Goal: Task Accomplishment & Management: Manage account settings

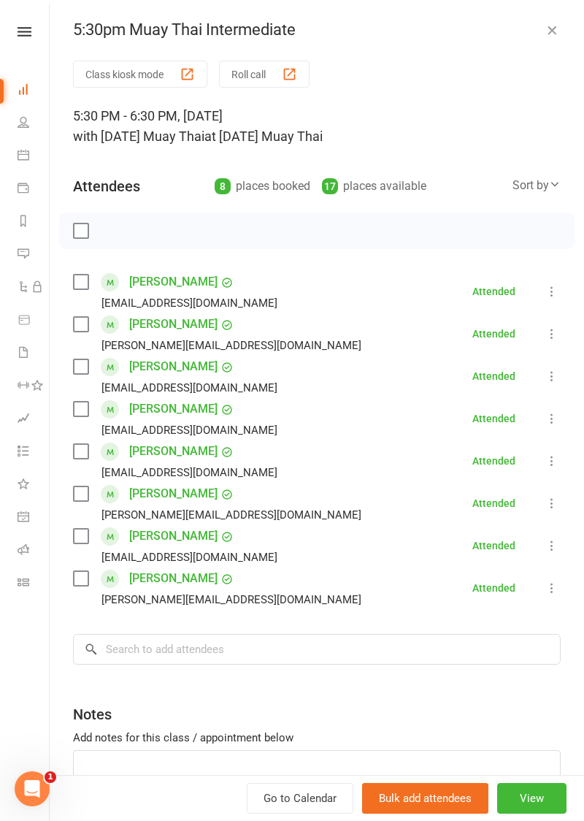
click at [94, 647] on icon at bounding box center [91, 649] width 13 height 13
click at [143, 647] on input "search" at bounding box center [317, 649] width 488 height 31
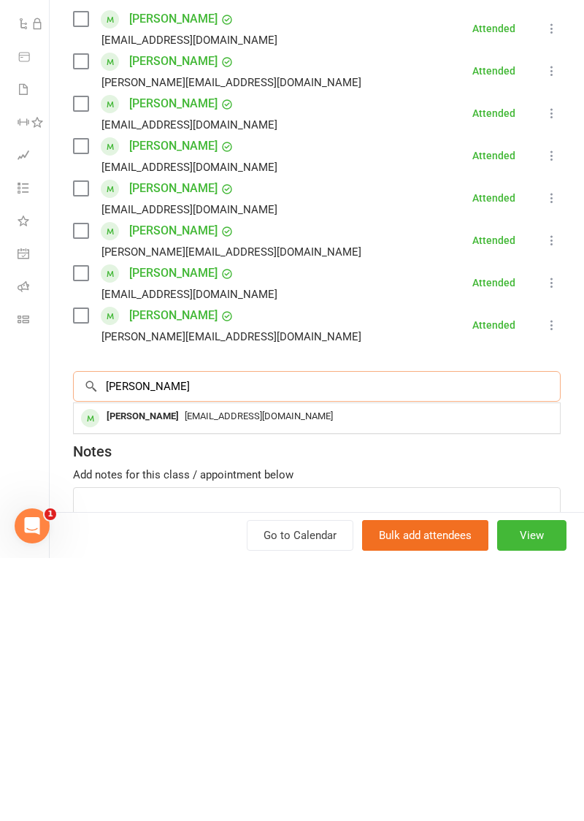
type input "Alana"
click at [96, 681] on div at bounding box center [90, 681] width 18 height 18
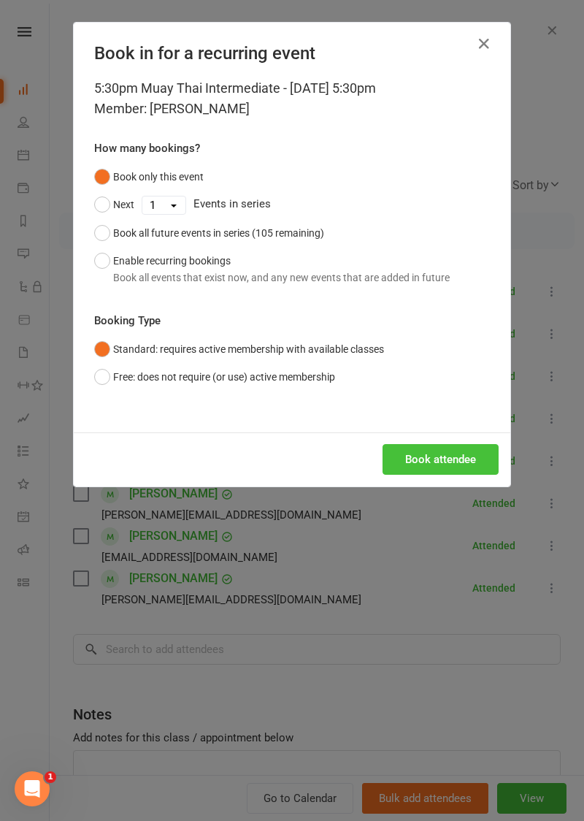
click at [445, 463] on button "Book attendee" at bounding box center [441, 459] width 116 height 31
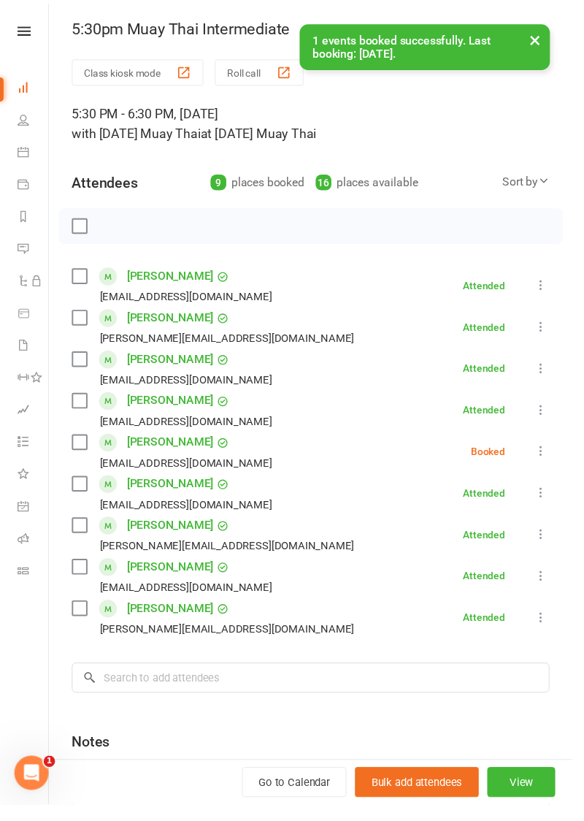
click at [74, 231] on label at bounding box center [80, 230] width 15 height 15
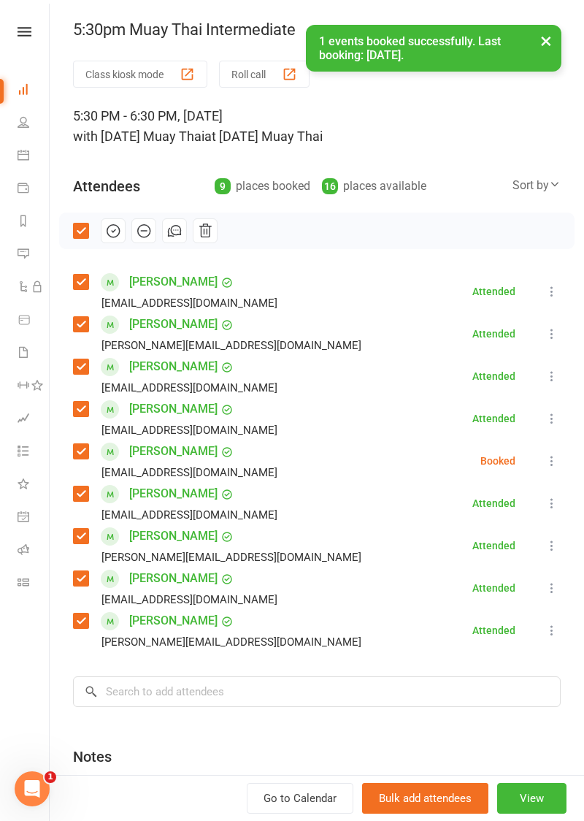
click at [107, 234] on icon "button" at bounding box center [113, 231] width 16 height 16
click at [110, 25] on div "× 1 events booked successfully. Last booking: Oct 14, 2025." at bounding box center [282, 25] width 565 height 0
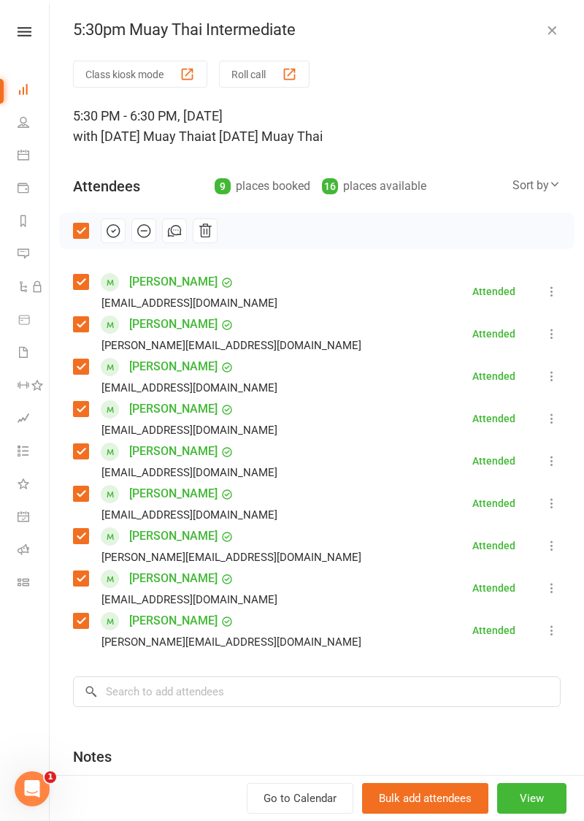
click at [110, 74] on button "Class kiosk mode" at bounding box center [140, 74] width 134 height 27
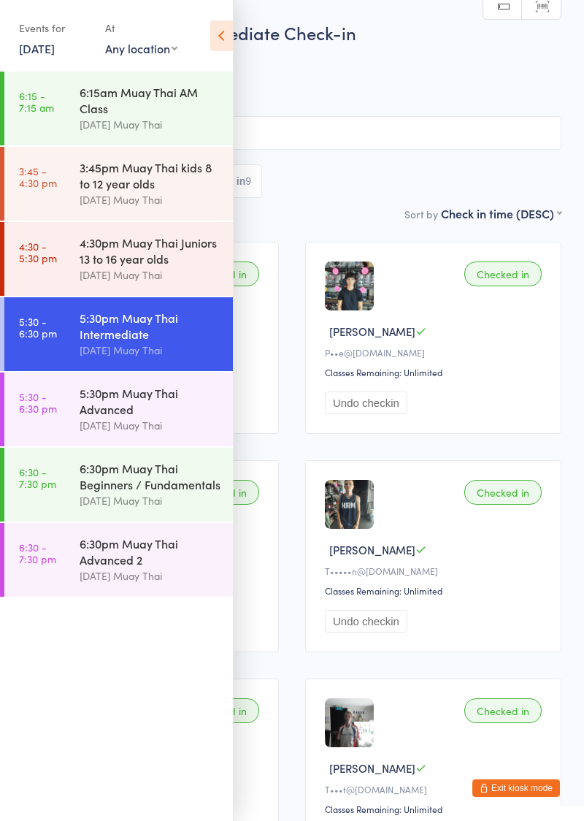
click at [108, 242] on div "4:30pm Muay Thai Juniors 13 to 16 year olds" at bounding box center [150, 250] width 141 height 32
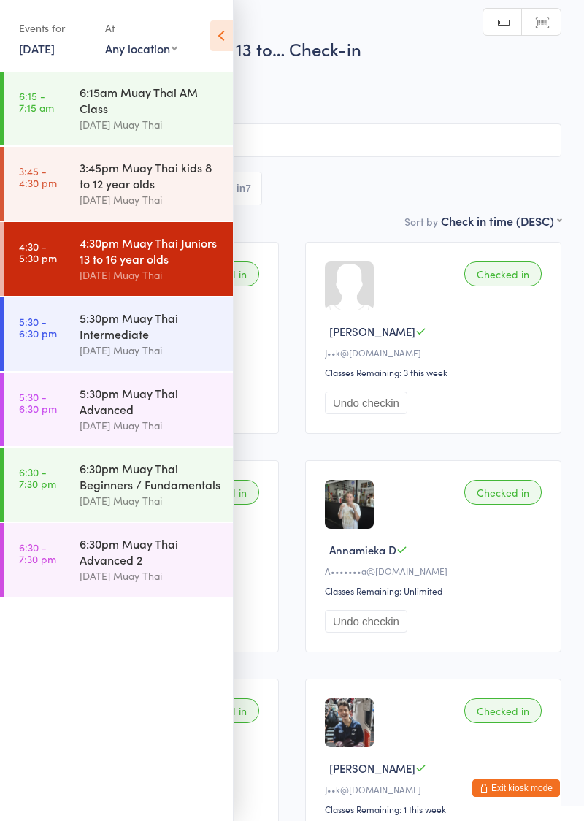
click at [118, 188] on div "3:45pm Muay Thai kids 8 to 12 year olds" at bounding box center [150, 175] width 141 height 32
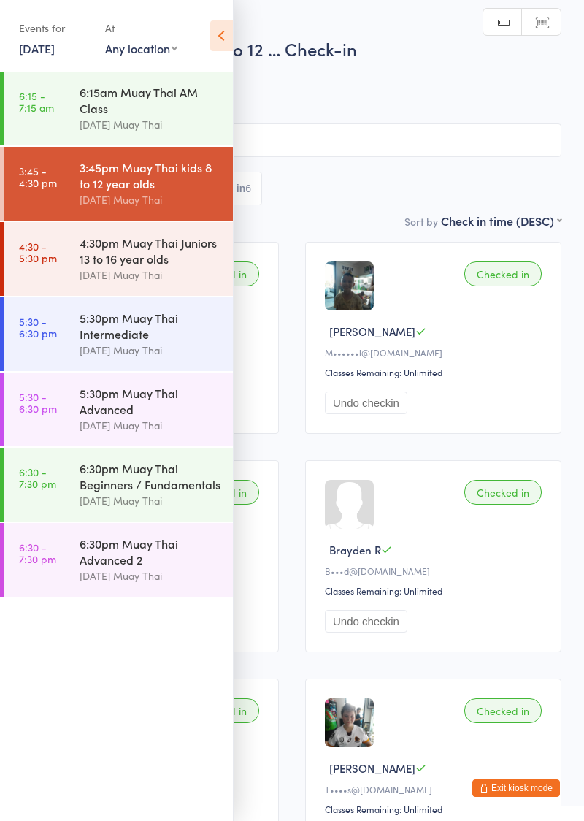
click at [213, 20] on icon at bounding box center [221, 35] width 23 height 31
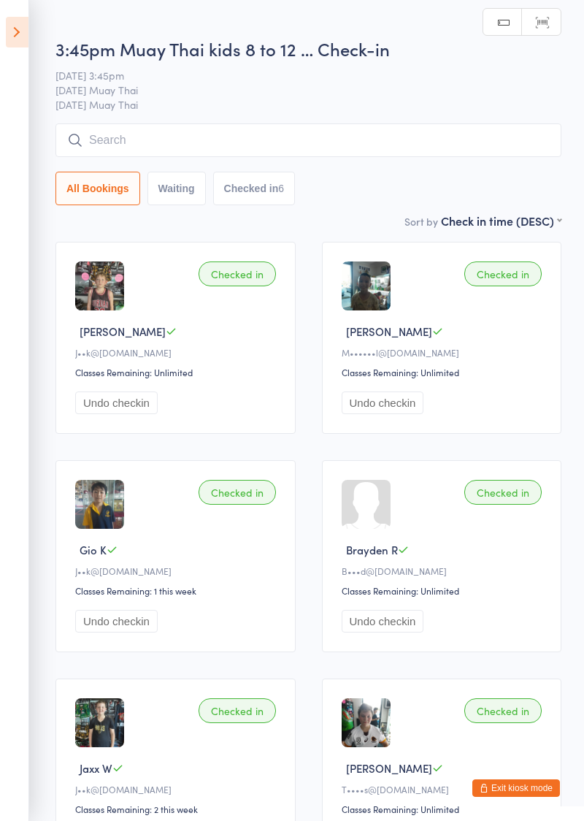
click at [121, 137] on input "search" at bounding box center [308, 140] width 506 height 34
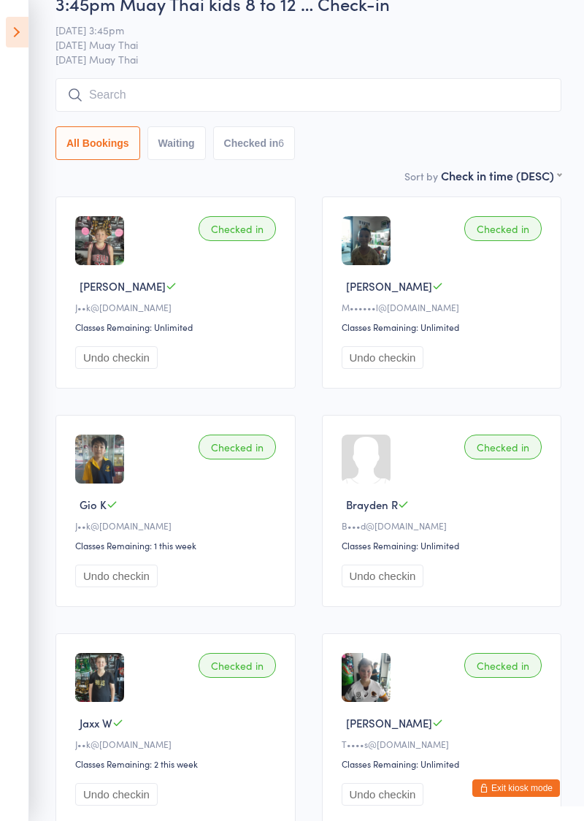
scroll to position [124, 0]
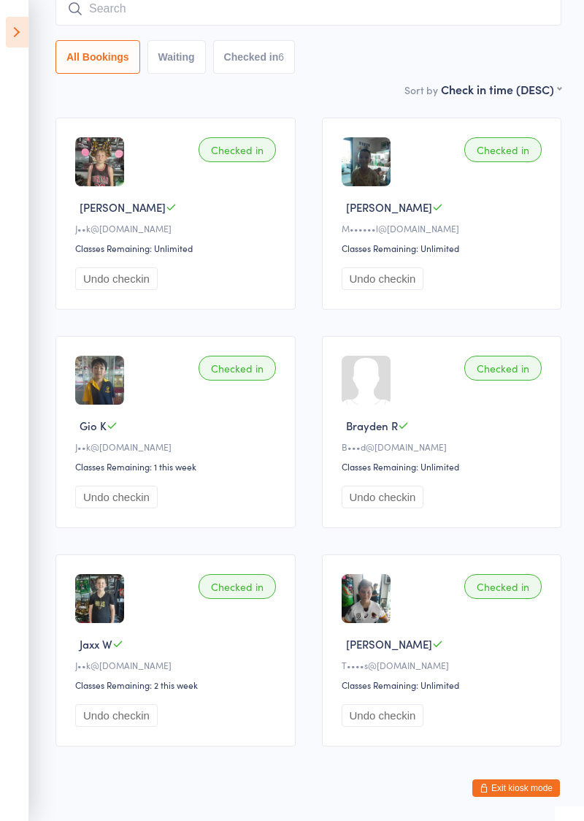
click at [110, 25] on input "search" at bounding box center [308, 9] width 506 height 34
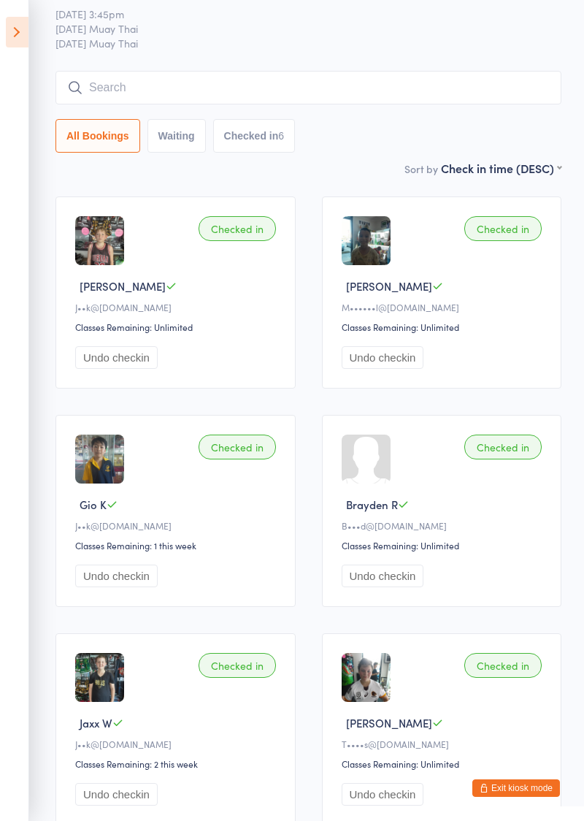
scroll to position [0, 0]
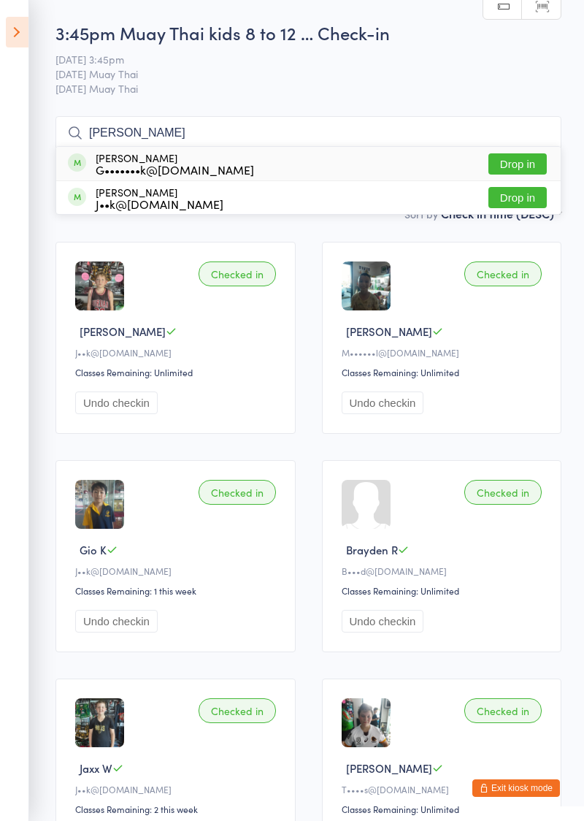
type input "Georgi"
click at [518, 197] on button "Drop in" at bounding box center [517, 197] width 58 height 21
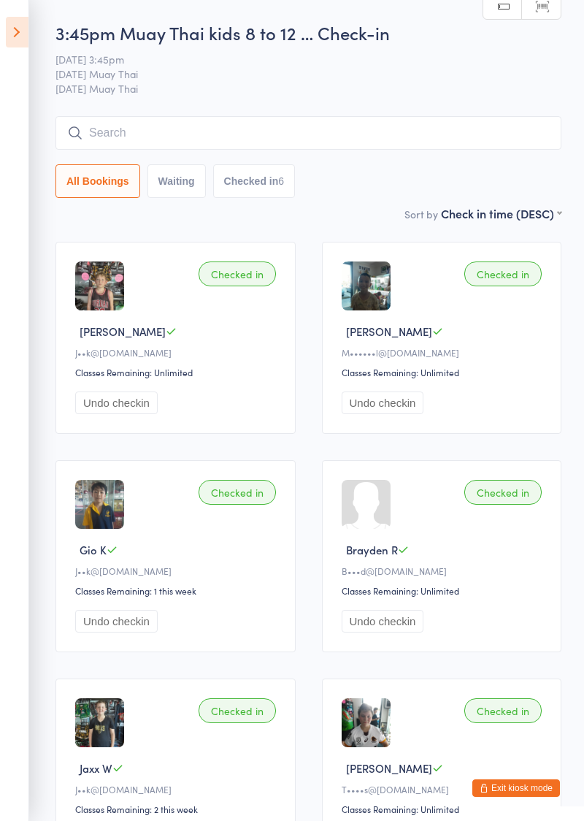
click at [19, 18] on icon at bounding box center [17, 32] width 23 height 31
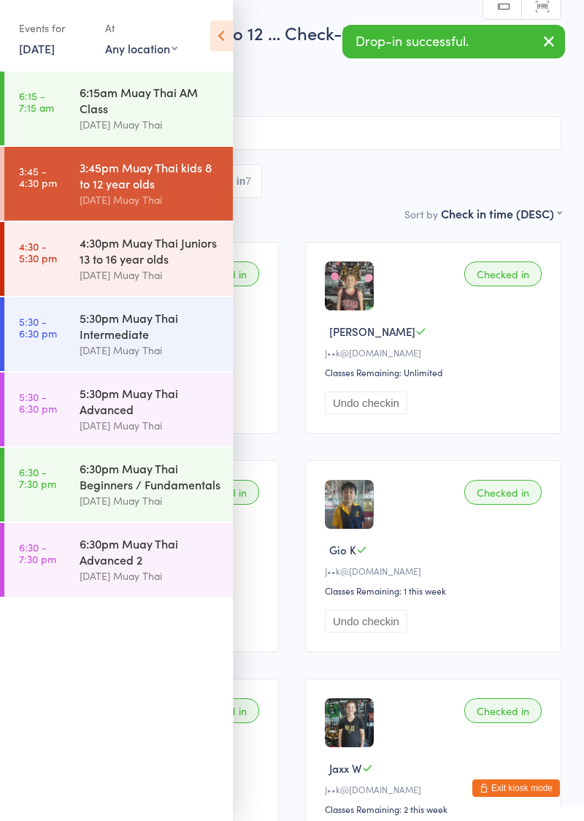
click at [103, 543] on div "6:30pm Muay Thai Advanced 2" at bounding box center [150, 551] width 141 height 32
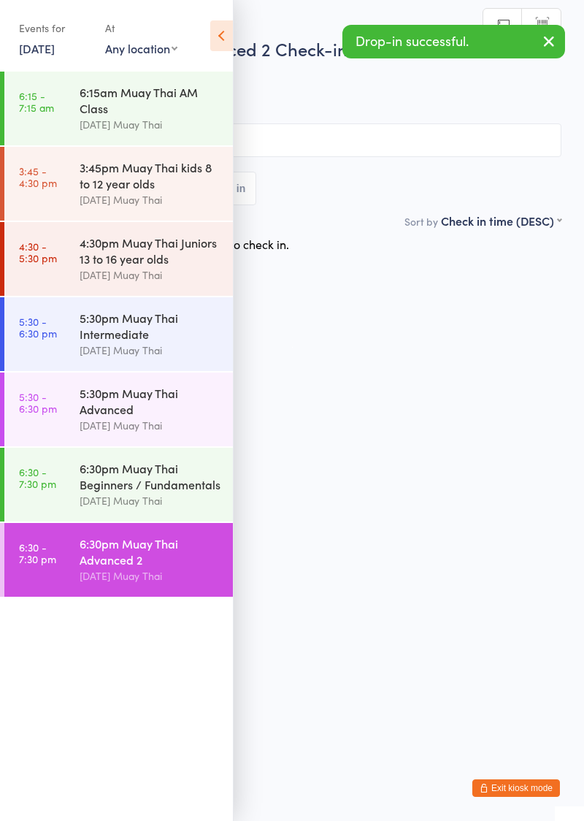
click at [93, 483] on div "6:30pm Muay Thai Beginners / Fundamentals" at bounding box center [150, 476] width 141 height 32
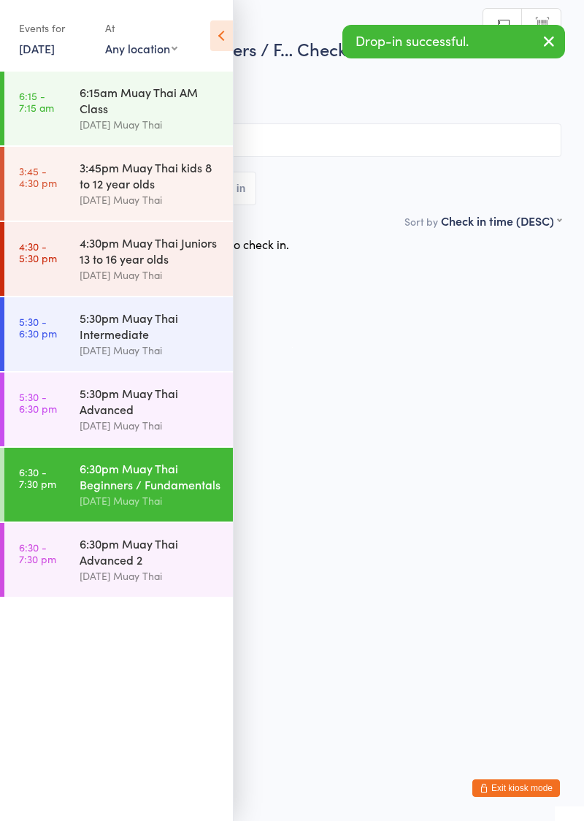
click at [215, 45] on icon at bounding box center [221, 35] width 23 height 31
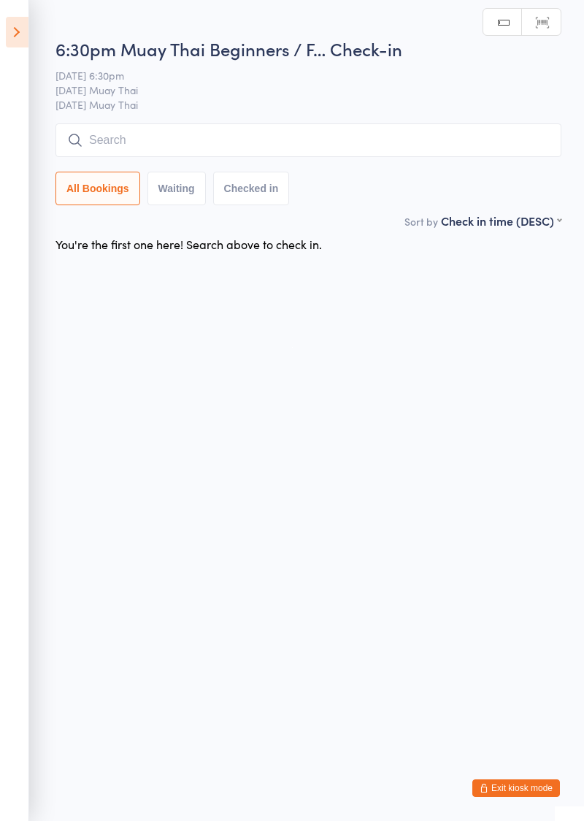
click at [191, 137] on input "search" at bounding box center [308, 140] width 506 height 34
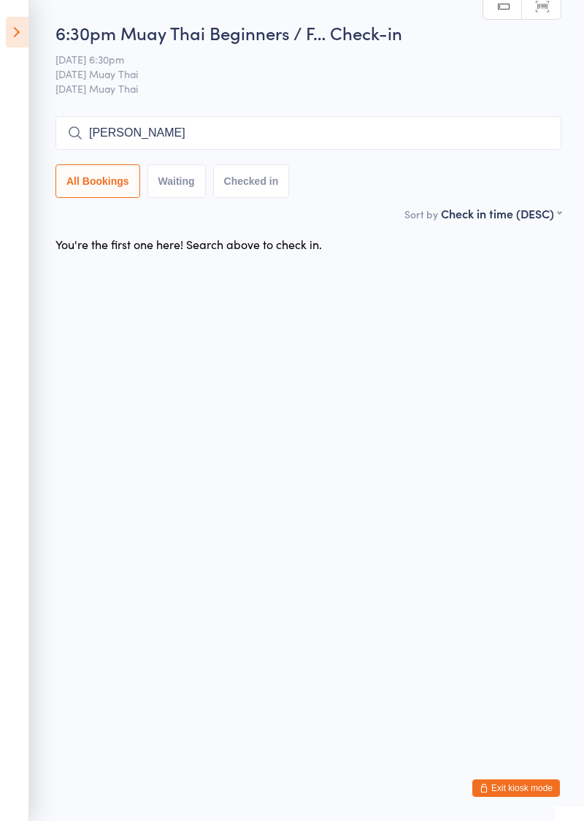
type input "Ellie"
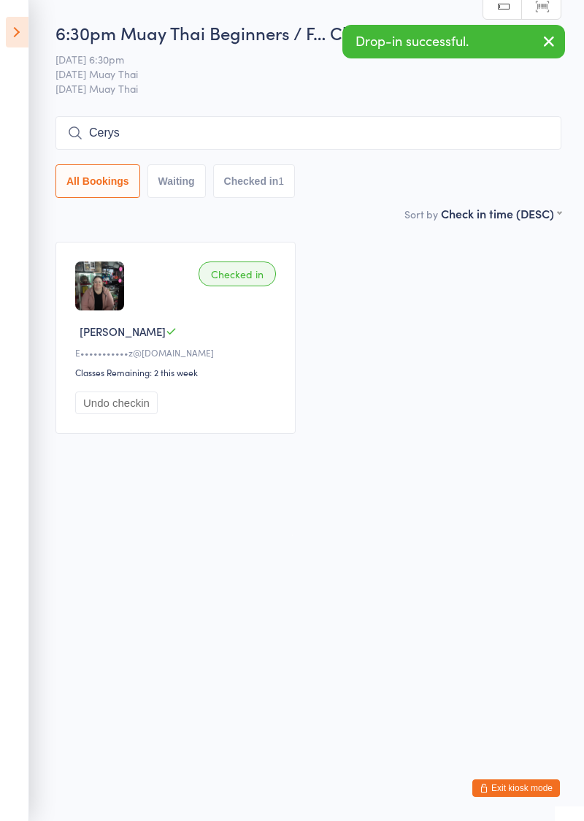
type input "Cerys"
type input "Rosie"
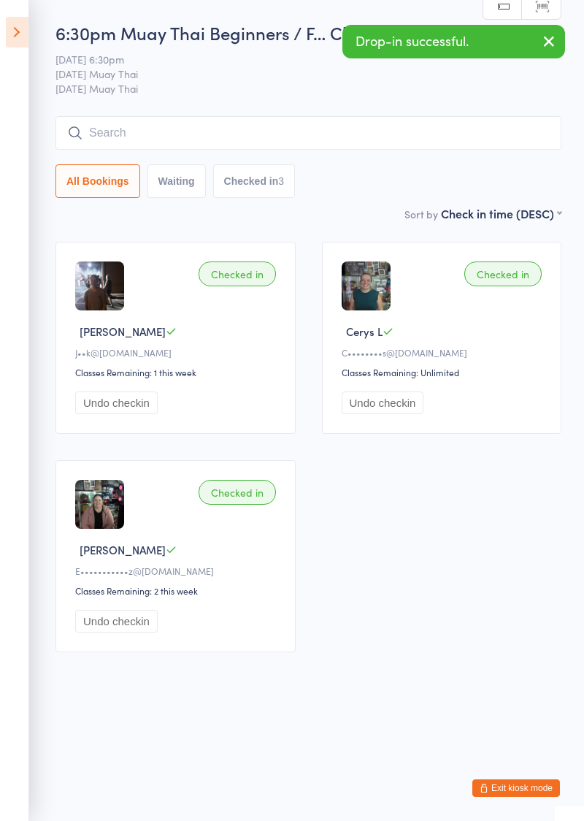
click at [87, 408] on button "Undo checkin" at bounding box center [116, 402] width 83 height 23
click at [194, 275] on div "Waiting to check in" at bounding box center [220, 273] width 112 height 25
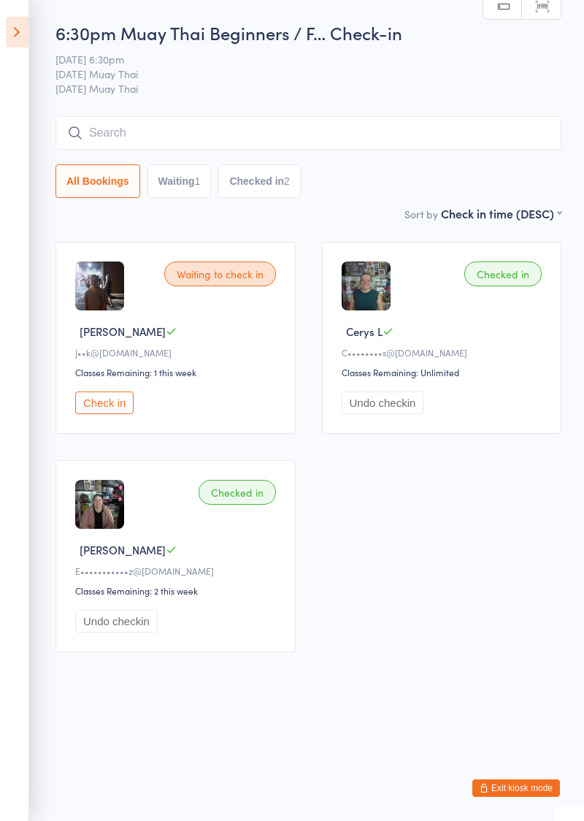
click at [89, 400] on button "Check in" at bounding box center [104, 402] width 58 height 23
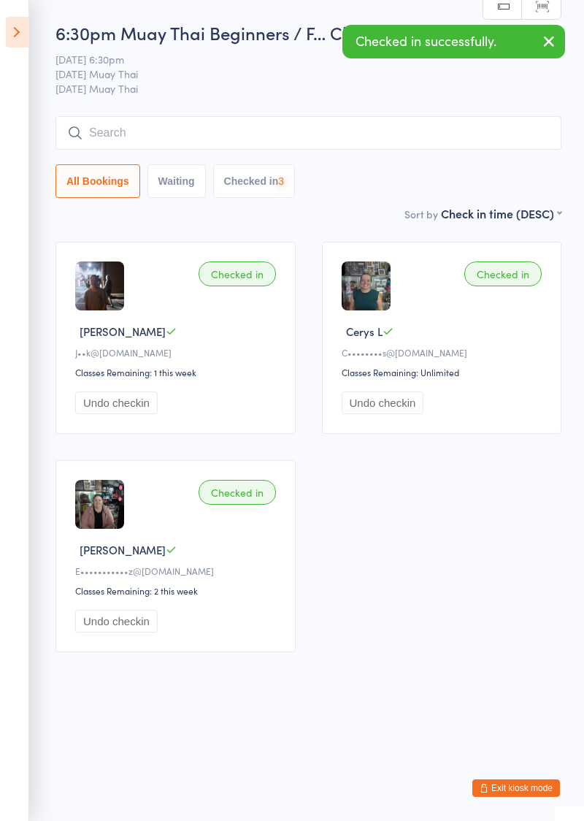
click at [103, 134] on input "search" at bounding box center [308, 133] width 506 height 34
type input "Sophi e"
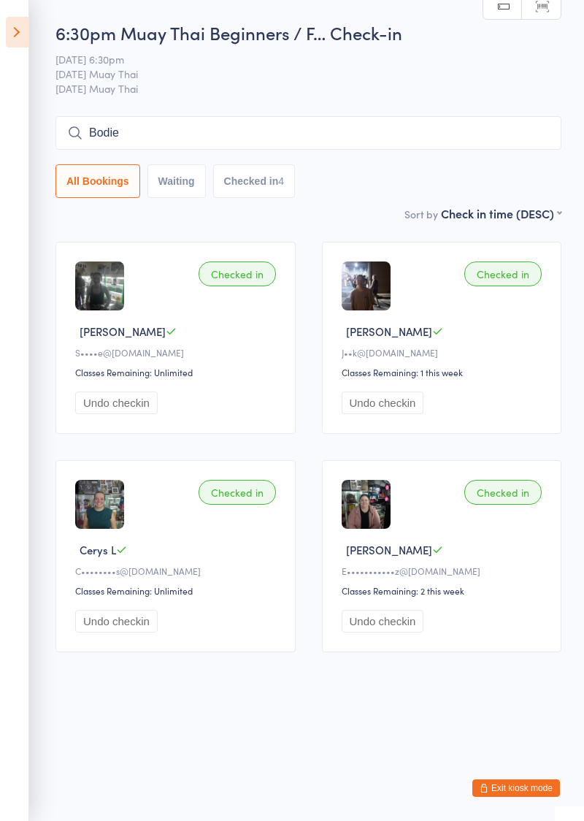
type input "Bodie"
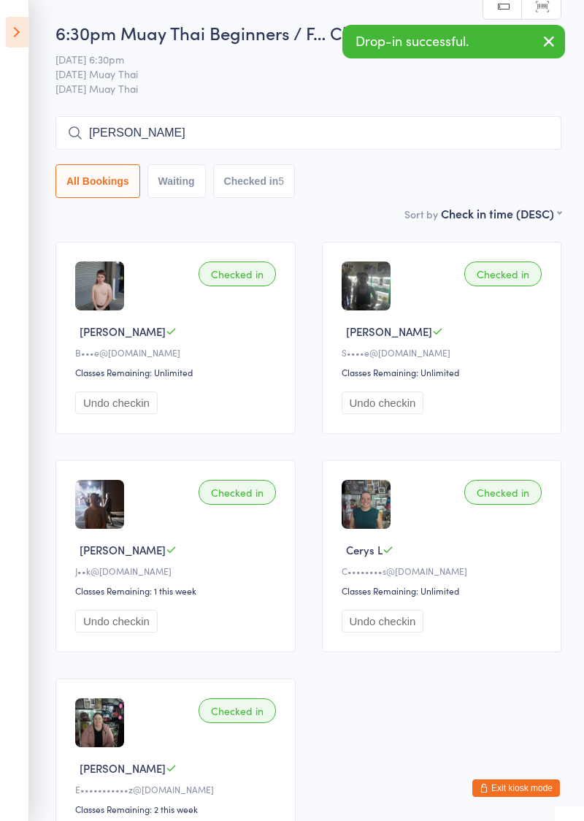
type input "Trent"
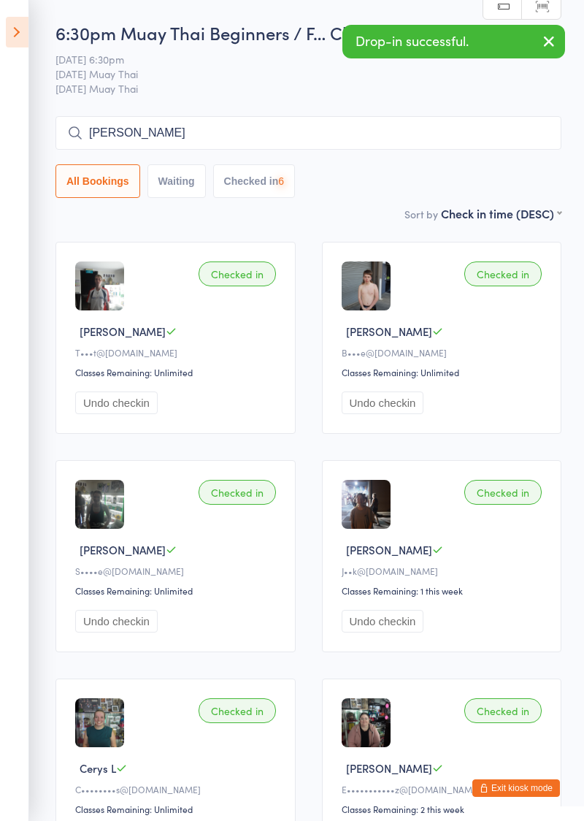
type input "Laura"
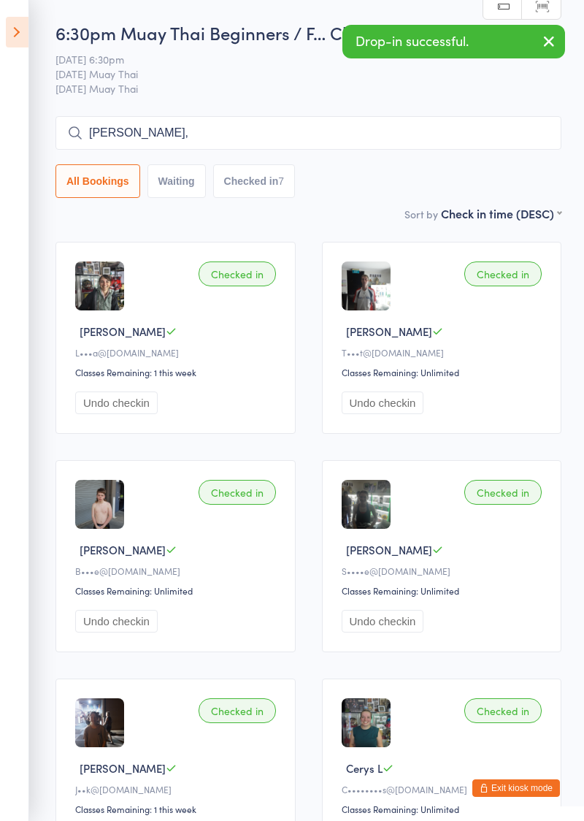
type input "Beckaj,"
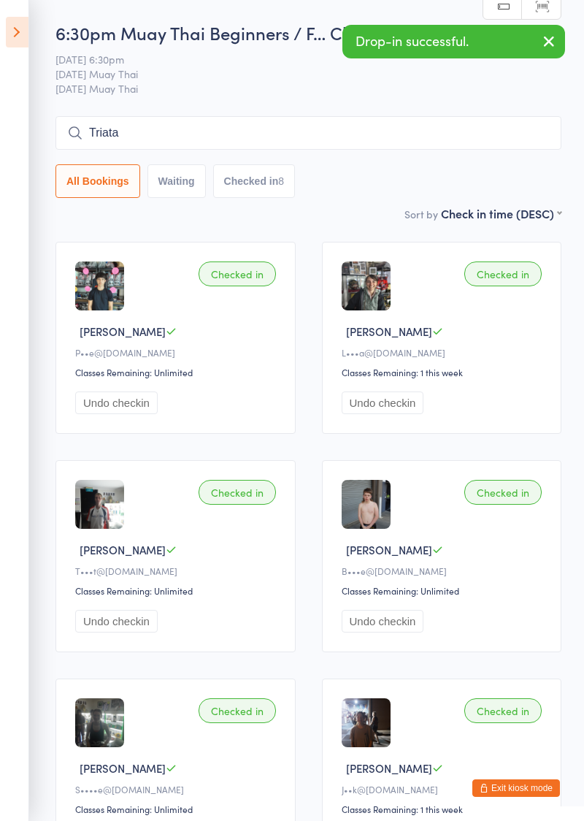
type input "Triata"
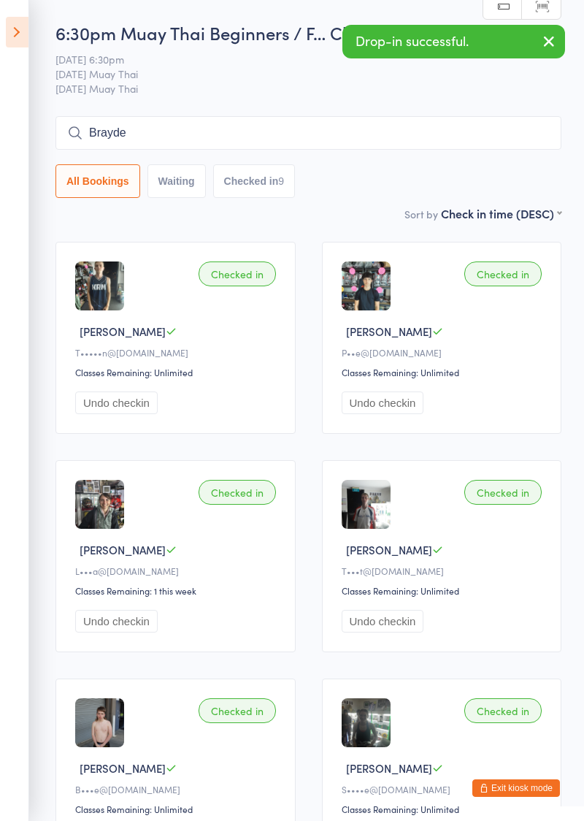
type input "Brayde"
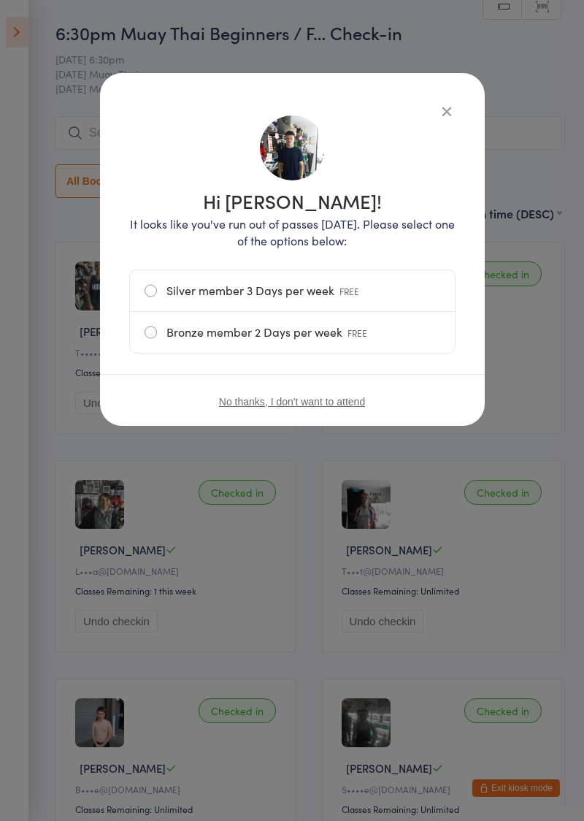
click at [222, 402] on button "No thanks, I don't want to attend" at bounding box center [292, 402] width 146 height 12
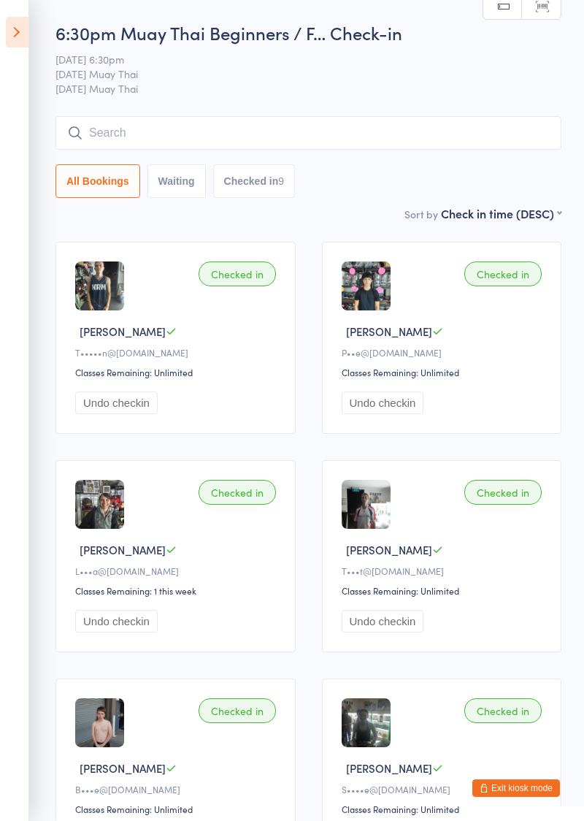
click at [524, 788] on button "Exit kiosk mode" at bounding box center [516, 788] width 88 height 18
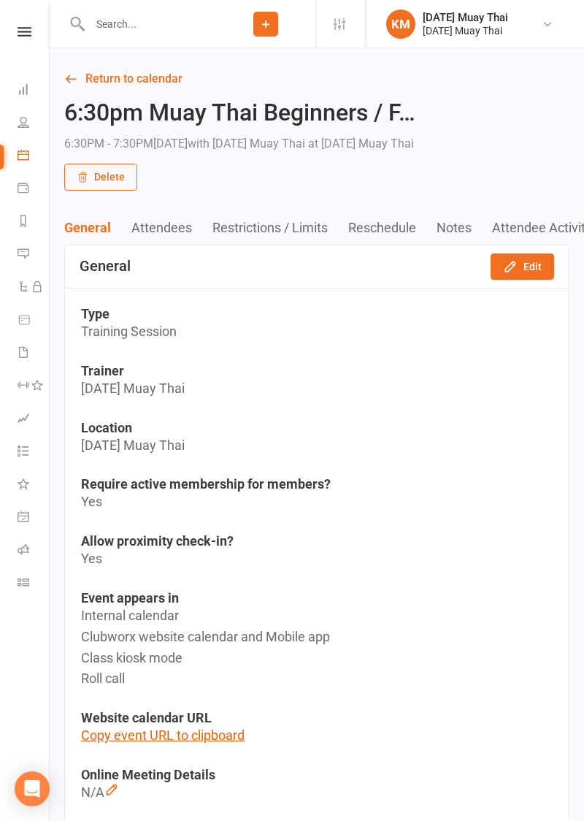
click at [108, 26] on input "text" at bounding box center [150, 24] width 131 height 20
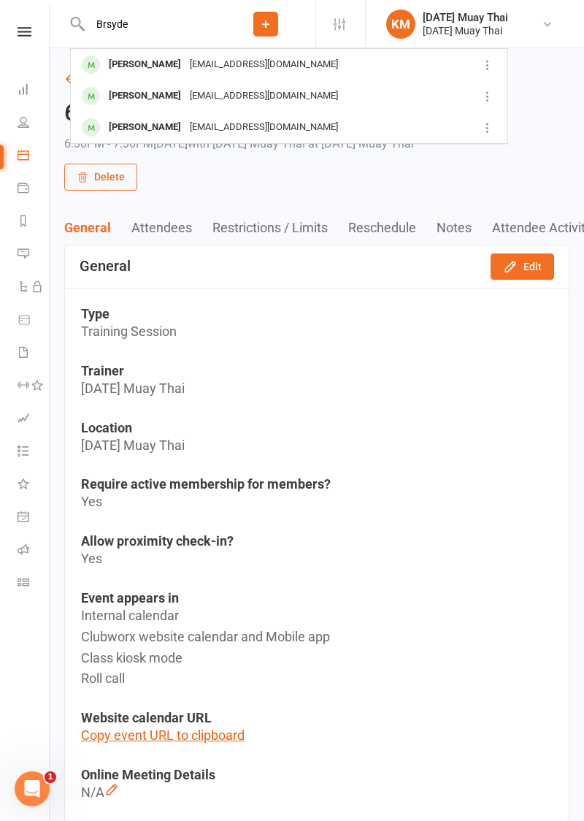
type input "Brsyde"
click at [116, 101] on div "[PERSON_NAME]" at bounding box center [144, 95] width 81 height 21
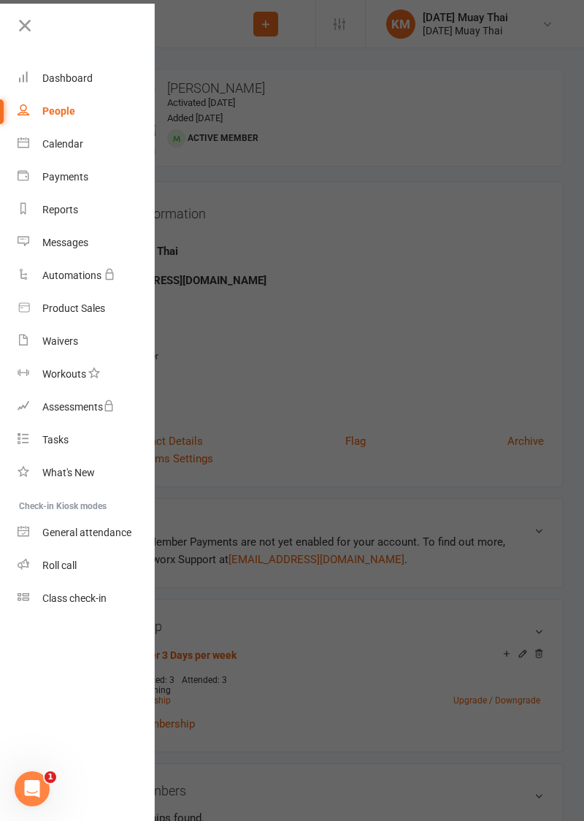
click at [403, 586] on div at bounding box center [292, 410] width 584 height 821
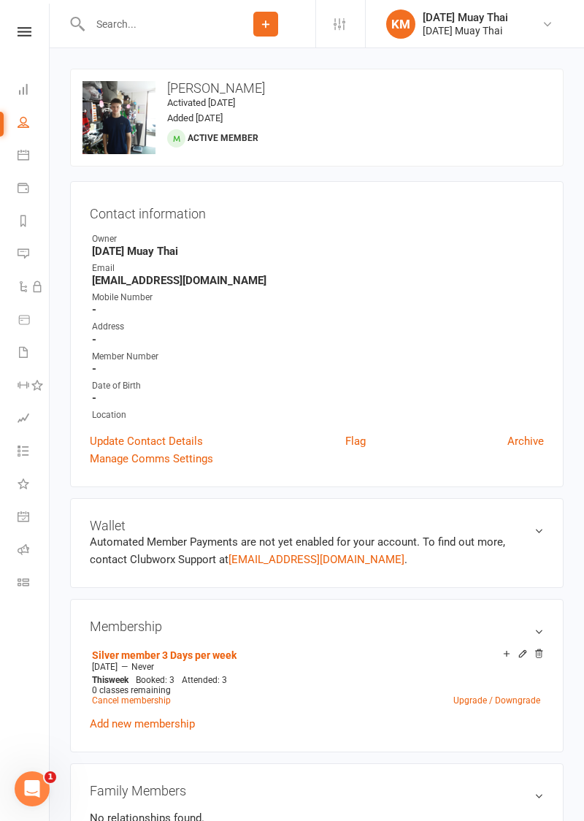
click at [472, 698] on link "Upgrade / Downgrade" at bounding box center [496, 700] width 87 height 10
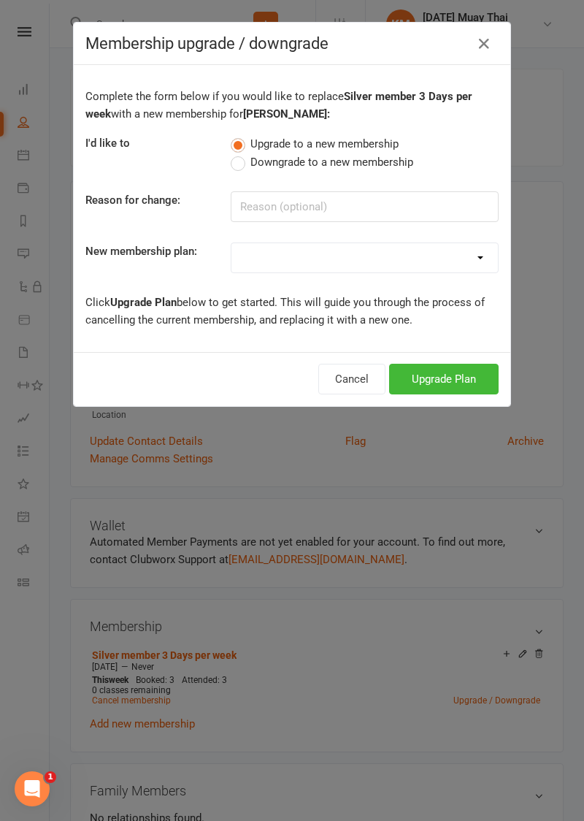
click at [442, 279] on div "Complete the form below if you would like to replace Silver member 3 Days per w…" at bounding box center [292, 208] width 437 height 287
click at [455, 254] on select "Gold member Unlimited Access Silver member 3 Days per week Bronze member 2 Days…" at bounding box center [364, 257] width 267 height 29
select select "8"
click at [470, 380] on button "Upgrade Plan" at bounding box center [444, 379] width 110 height 31
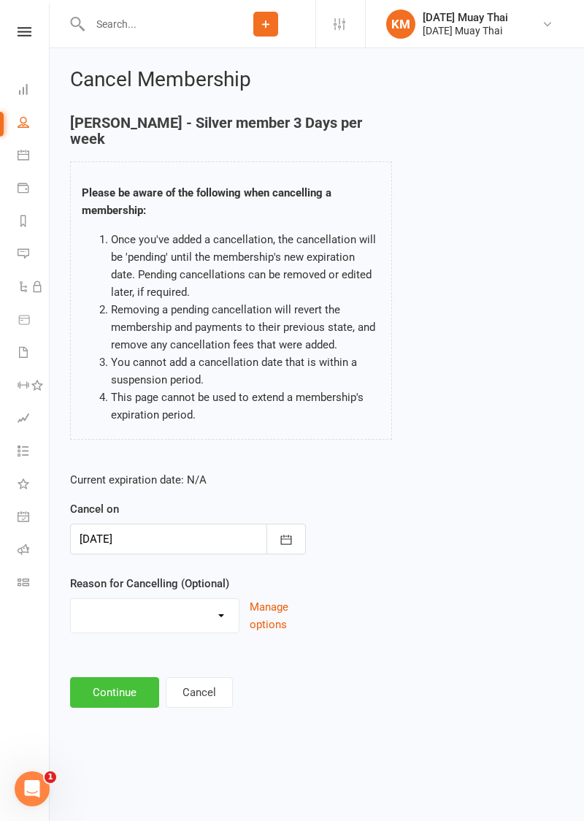
click at [97, 678] on button "Continue" at bounding box center [114, 692] width 89 height 31
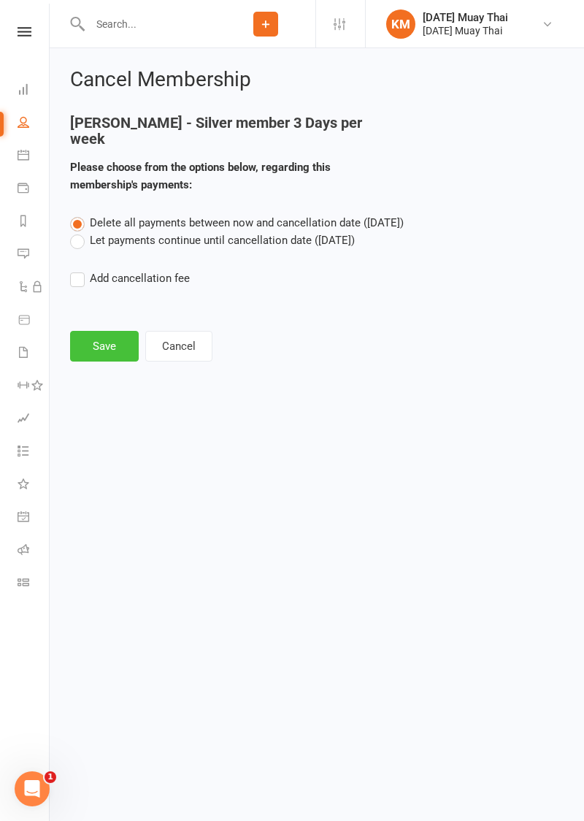
click at [101, 333] on button "Save" at bounding box center [104, 346] width 69 height 31
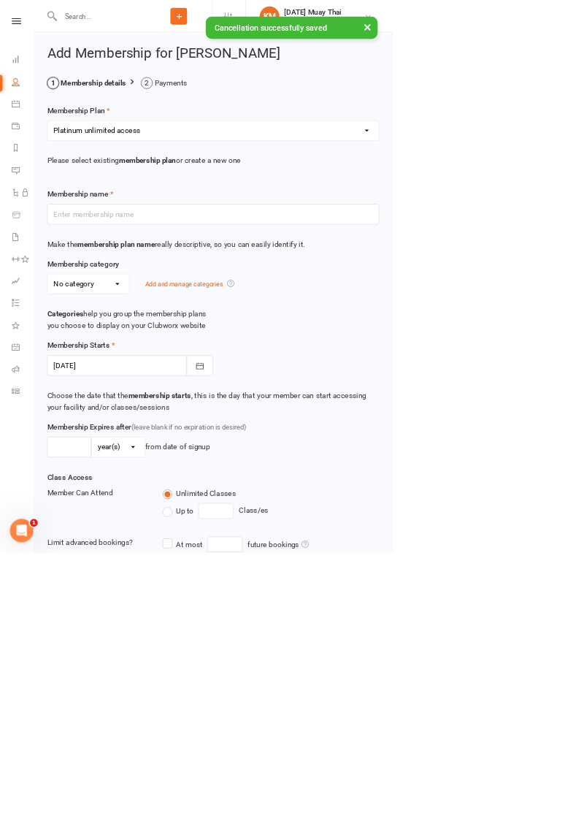
type input "Platinum unlimited access"
select select "8"
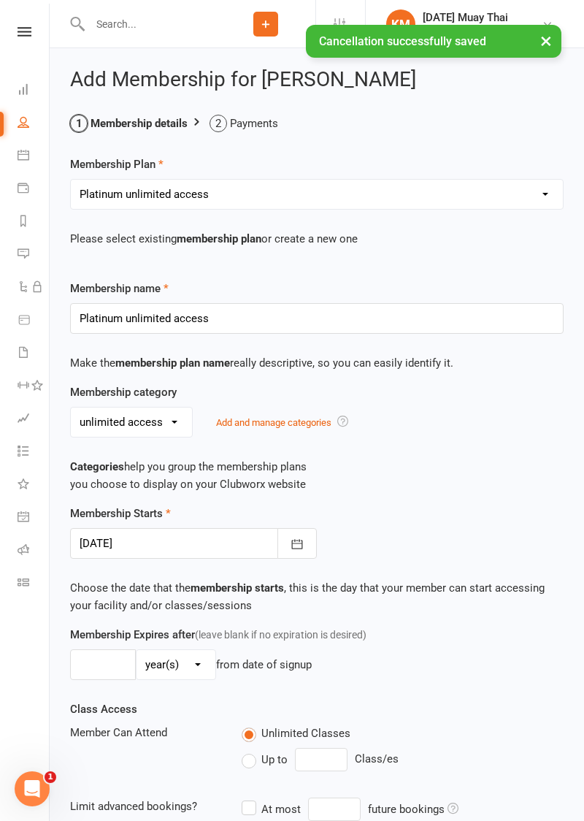
scroll to position [288, 0]
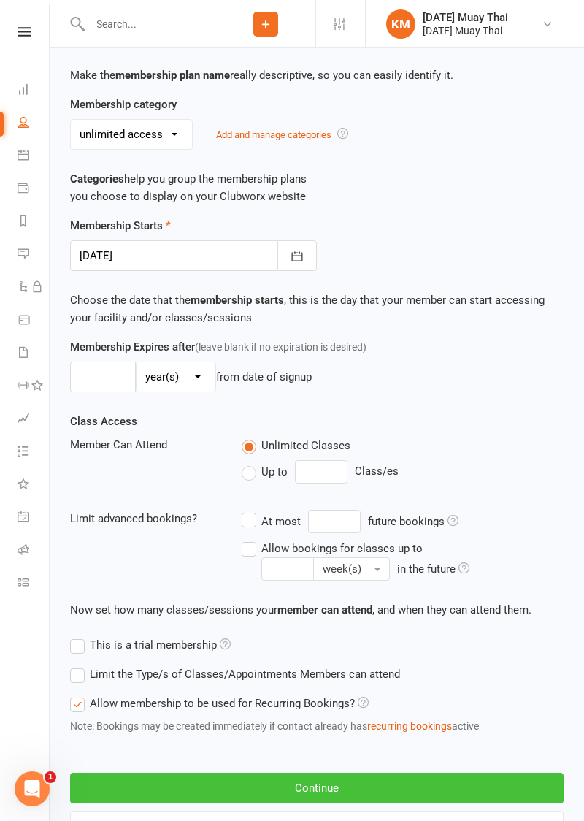
click at [149, 793] on button "Continue" at bounding box center [317, 788] width 494 height 31
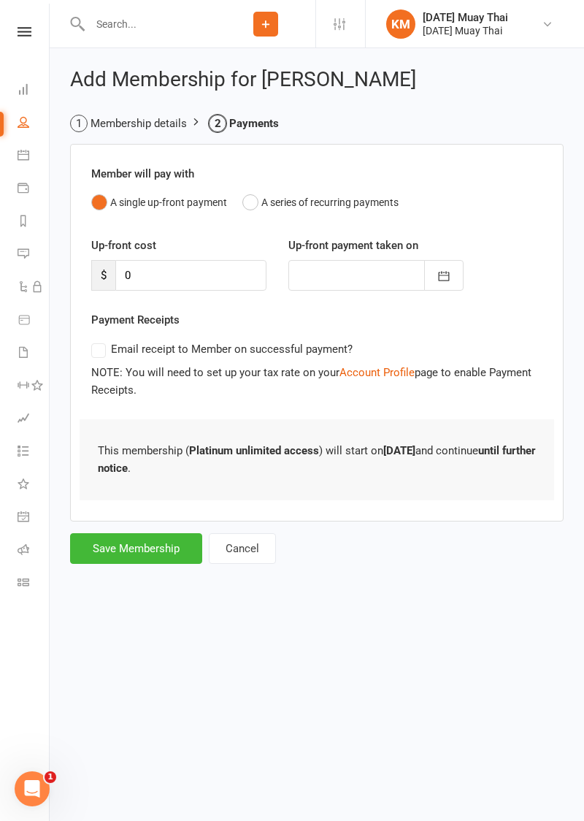
scroll to position [0, 0]
click at [96, 551] on button "Save Membership" at bounding box center [136, 548] width 132 height 31
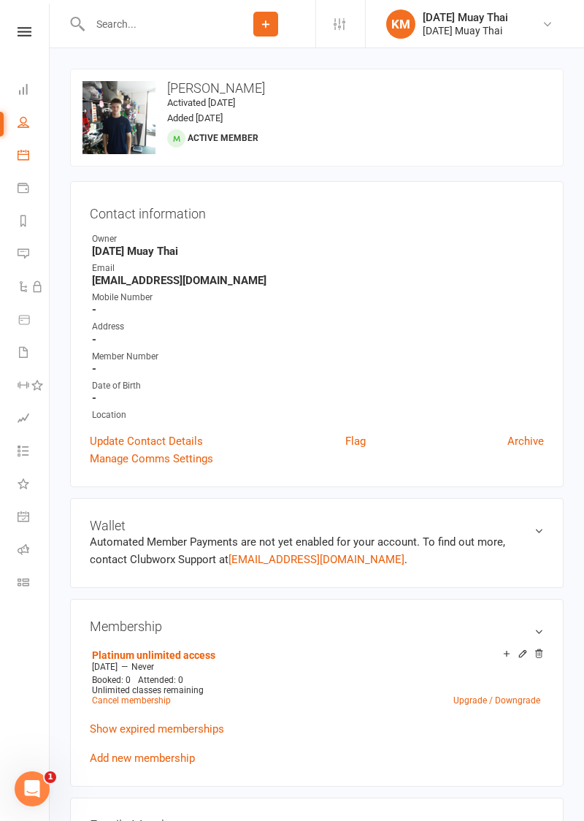
click at [25, 157] on icon at bounding box center [24, 155] width 12 height 12
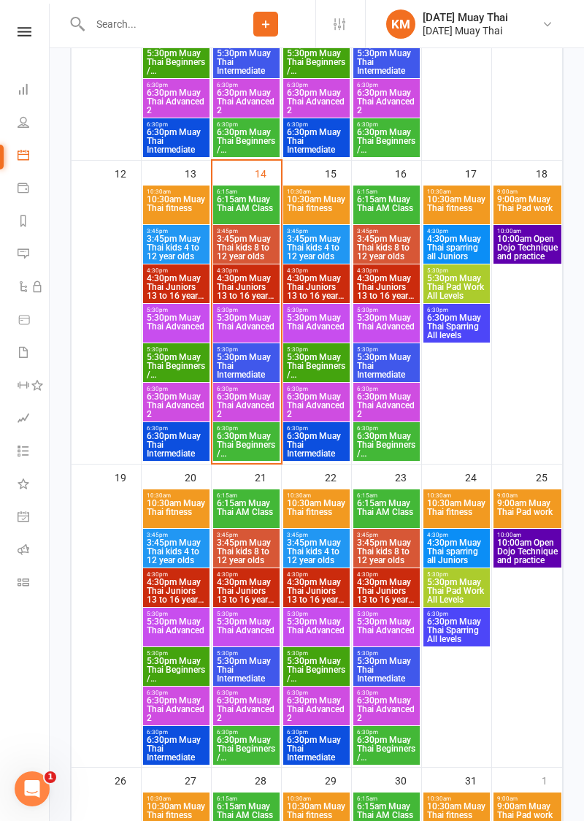
scroll to position [811, 0]
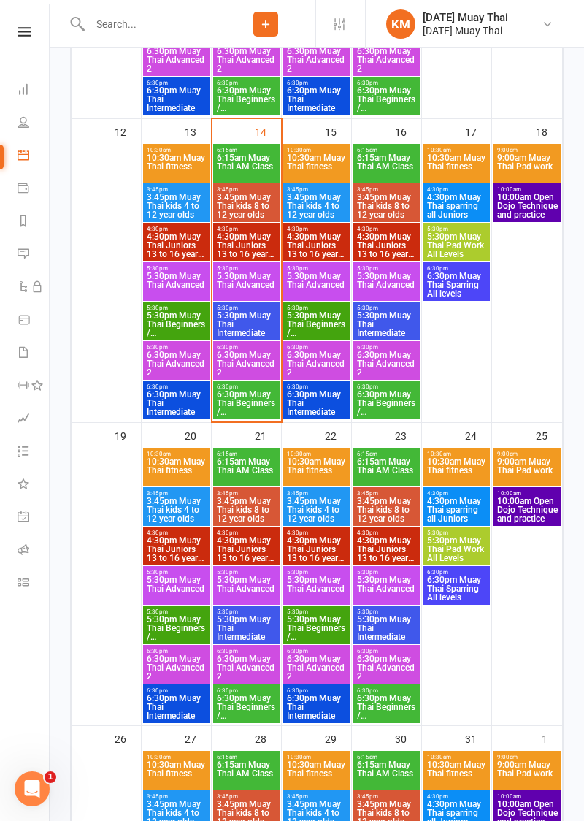
click at [223, 410] on span "6:30pm Muay Thai Beginners / Fundamentals" at bounding box center [246, 403] width 61 height 26
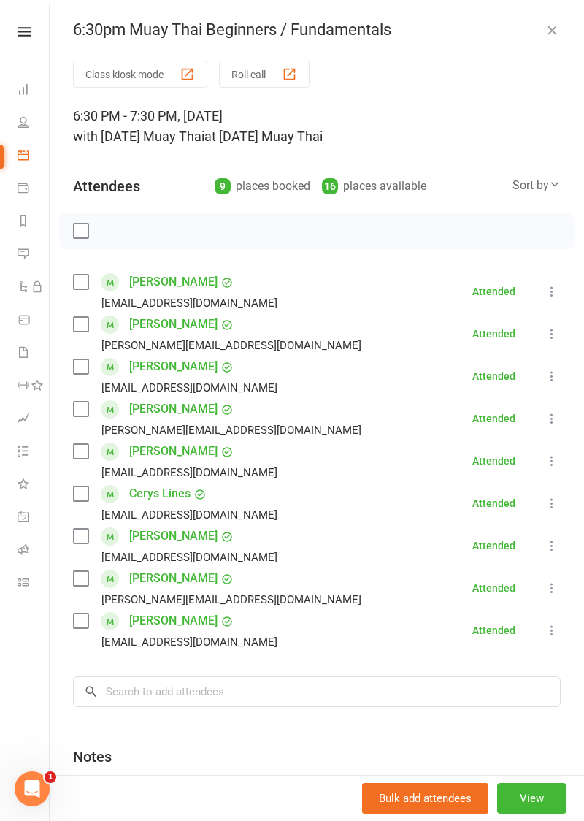
click at [99, 77] on button "Class kiosk mode" at bounding box center [140, 74] width 134 height 27
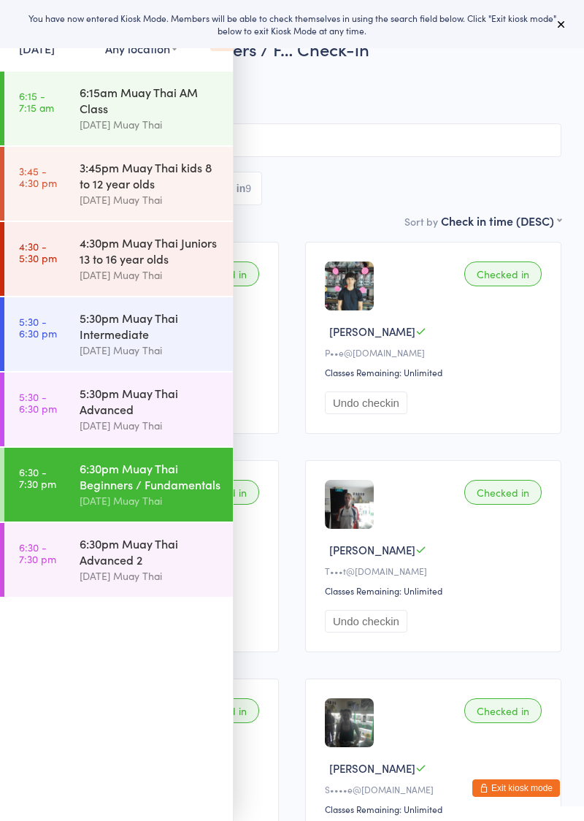
click at [228, 50] on icon at bounding box center [221, 35] width 23 height 31
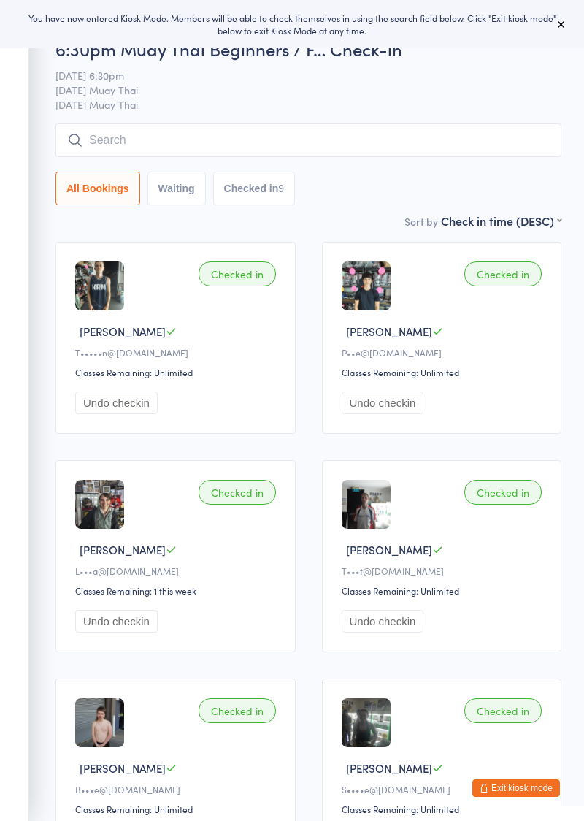
click at [187, 134] on input "search" at bounding box center [308, 140] width 506 height 34
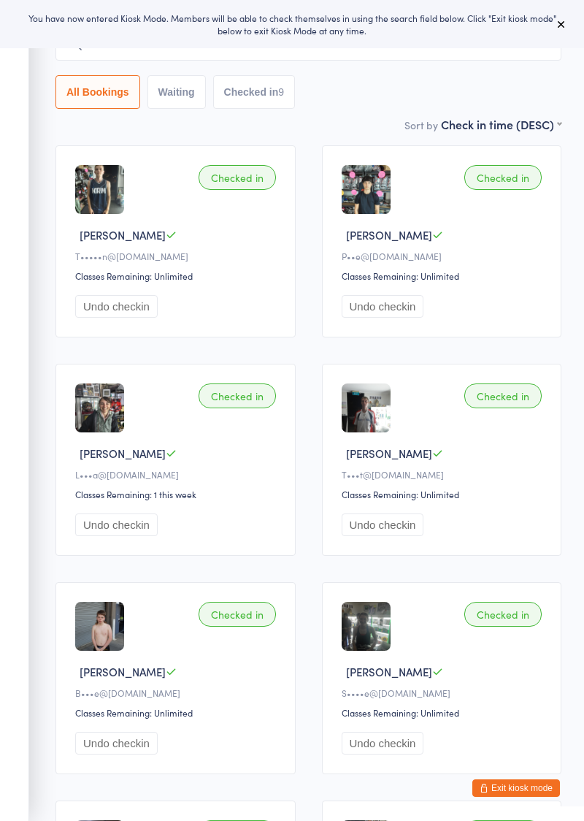
scroll to position [124, 0]
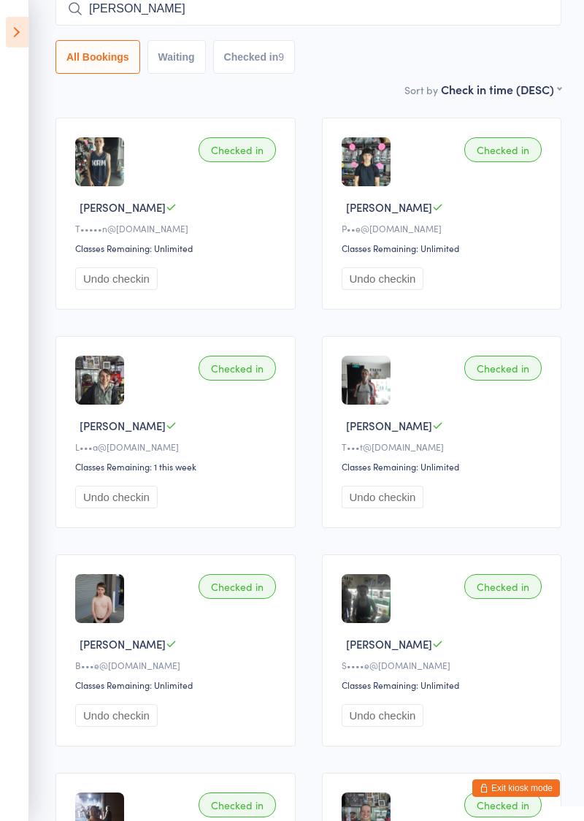
type input "Clint"
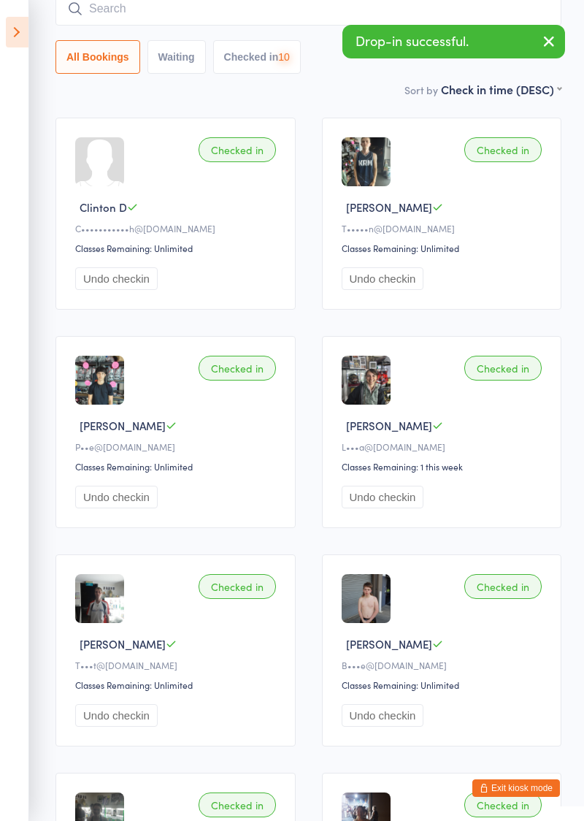
click at [100, 276] on button "Undo checkin" at bounding box center [116, 278] width 83 height 23
click at [105, 7] on input "search" at bounding box center [308, 9] width 506 height 34
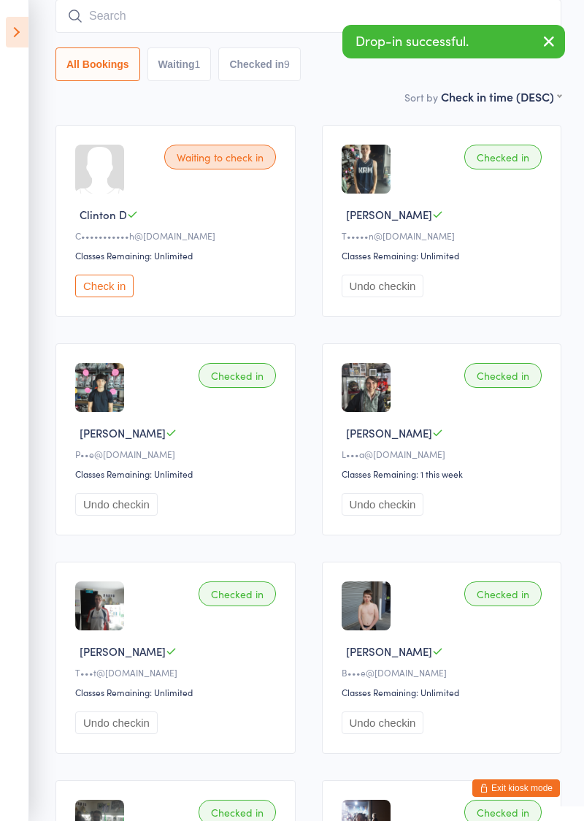
scroll to position [117, 0]
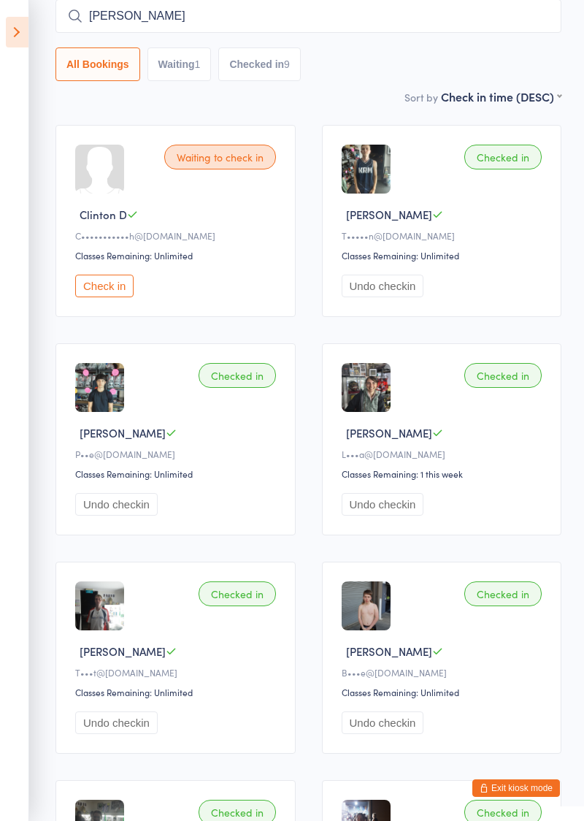
type input "Claude"
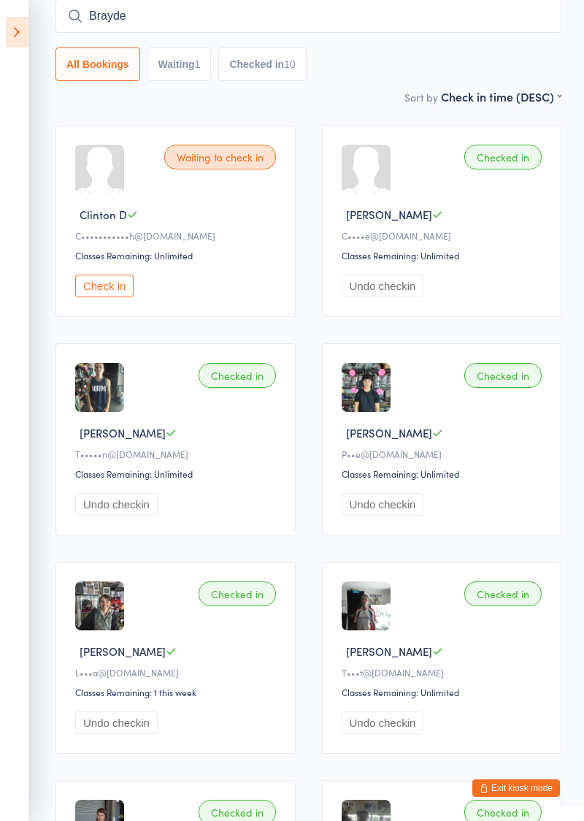
type input "Brayde"
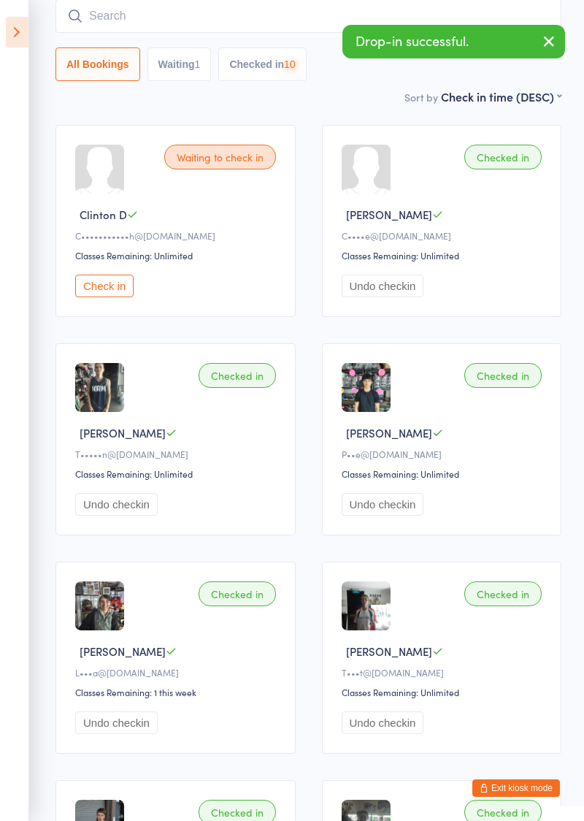
click at [19, 42] on icon at bounding box center [17, 32] width 23 height 31
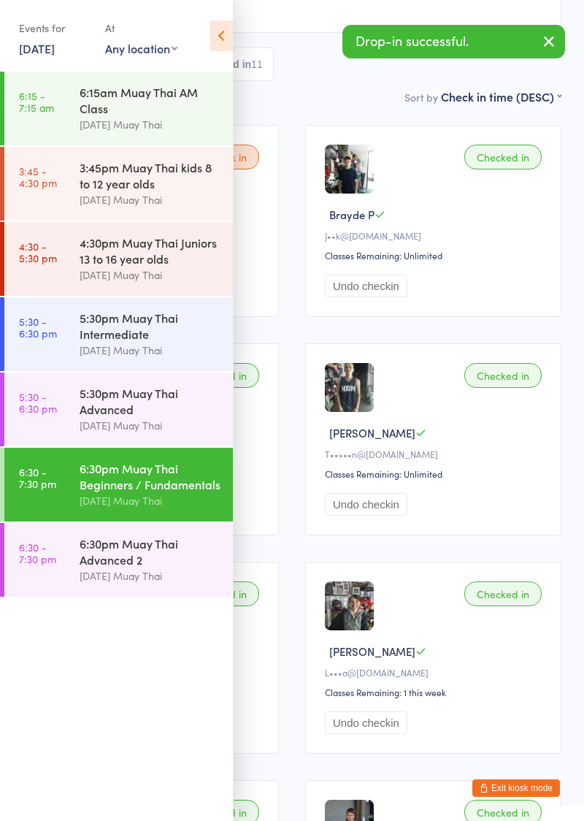
click at [516, 790] on button "Exit kiosk mode" at bounding box center [516, 788] width 88 height 18
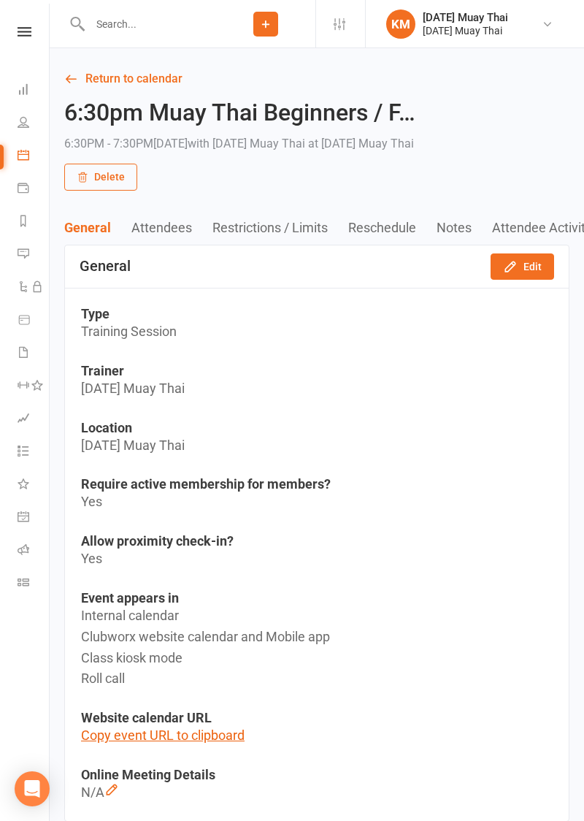
click at [112, 26] on input "text" at bounding box center [150, 24] width 131 height 20
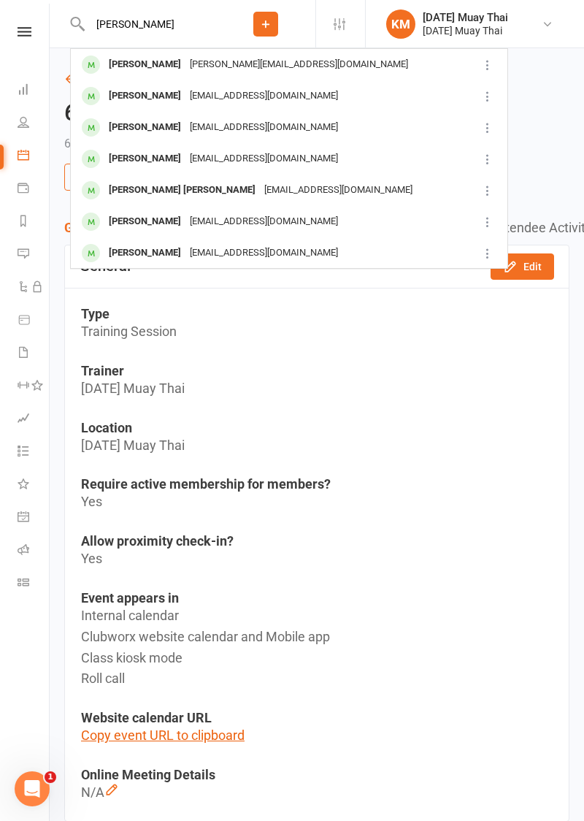
type input "[PERSON_NAME]"
click at [116, 64] on div "[PERSON_NAME]" at bounding box center [144, 64] width 81 height 21
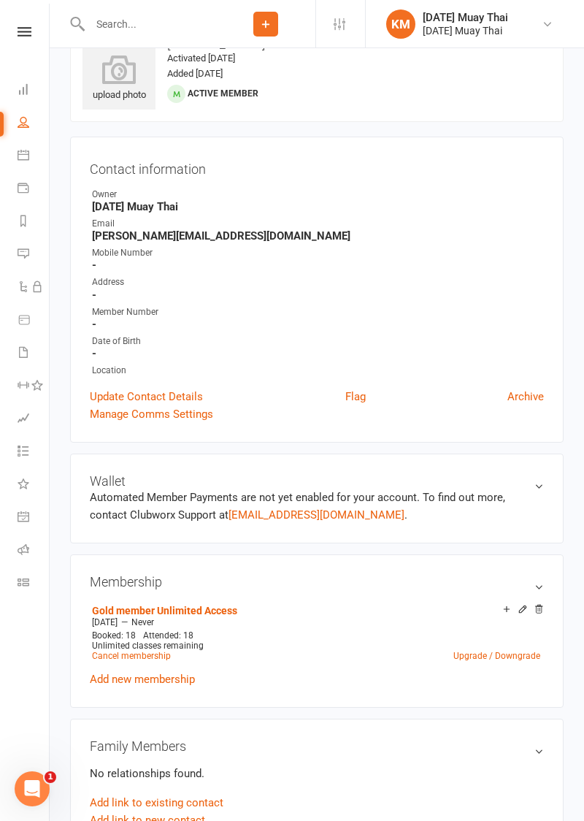
scroll to position [45, 0]
click at [110, 653] on link "Cancel membership" at bounding box center [131, 655] width 79 height 10
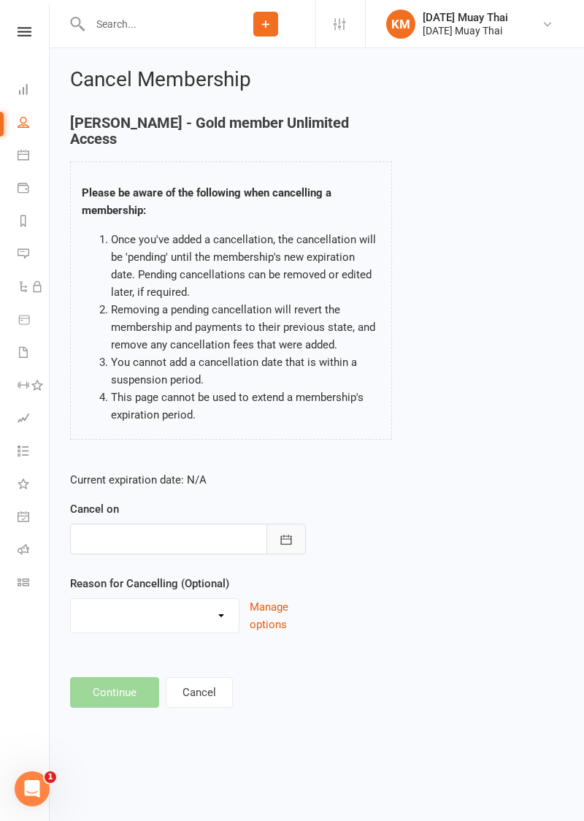
click at [282, 532] on icon "button" at bounding box center [286, 539] width 15 height 15
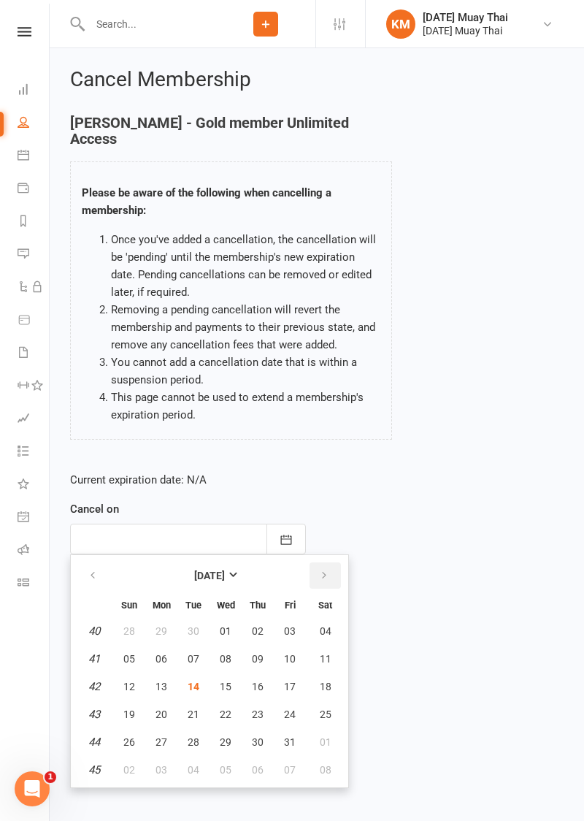
click at [334, 567] on button "button" at bounding box center [325, 575] width 31 height 26
click at [185, 673] on button "11" at bounding box center [193, 686] width 31 height 26
type input "[DATE]"
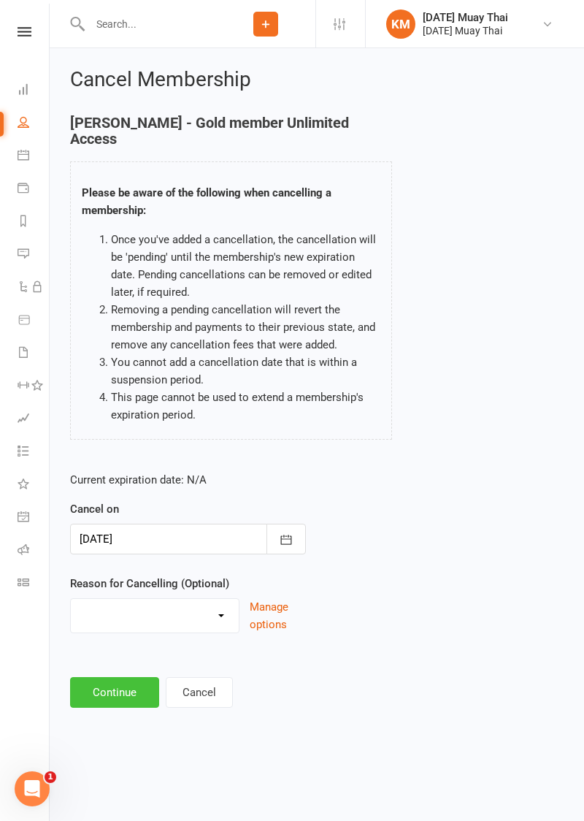
click at [99, 678] on button "Continue" at bounding box center [114, 692] width 89 height 31
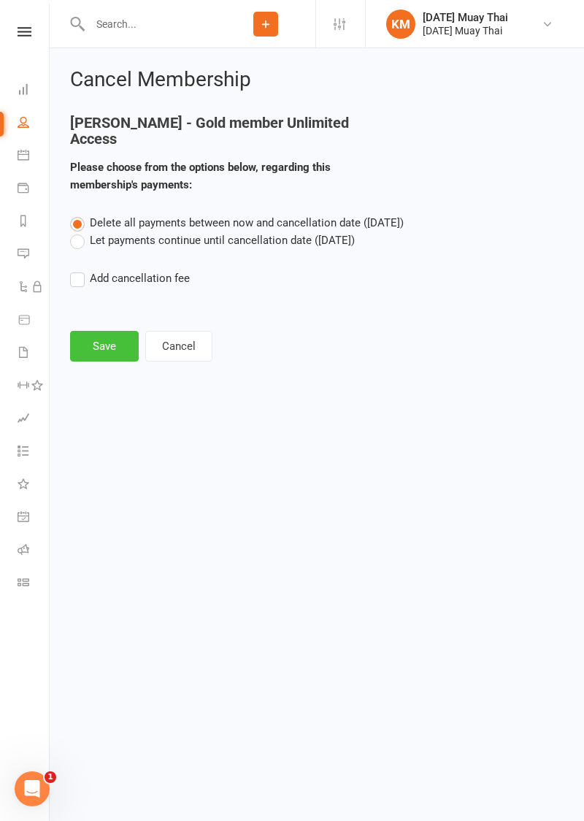
click at [101, 332] on button "Save" at bounding box center [104, 346] width 69 height 31
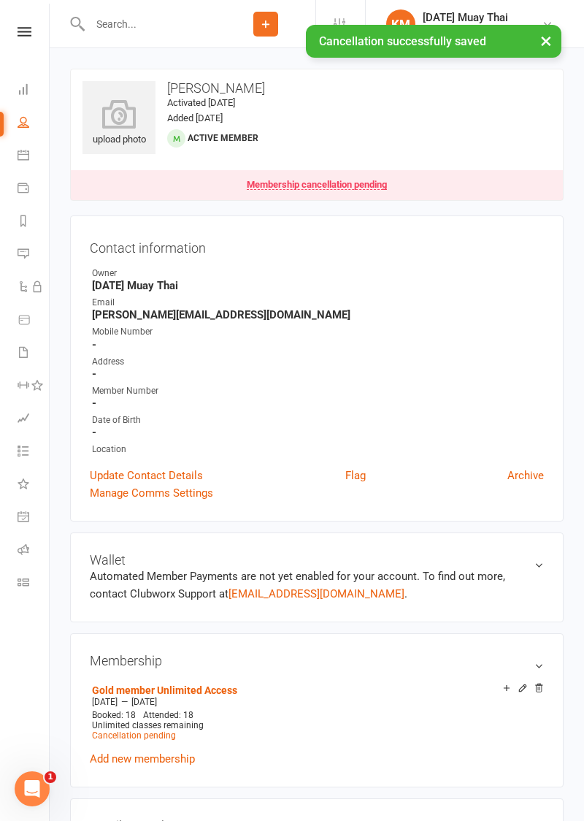
click at [19, 124] on icon at bounding box center [24, 122] width 12 height 12
select select "100"
